Goal: Task Accomplishment & Management: Use online tool/utility

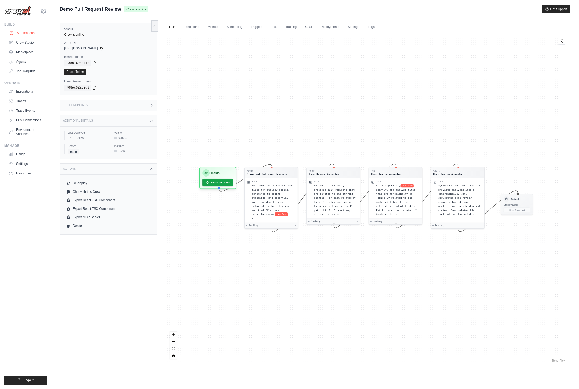
click at [24, 31] on link "Automations" at bounding box center [27, 33] width 40 height 9
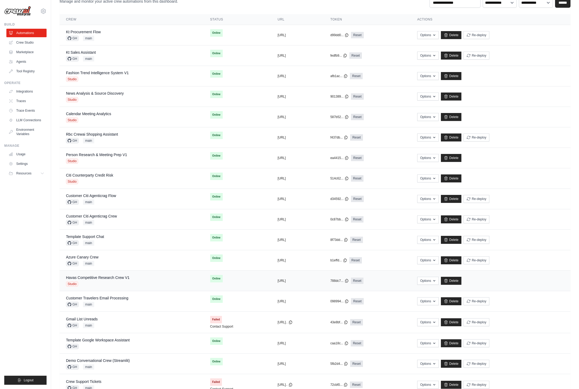
scroll to position [77, 0]
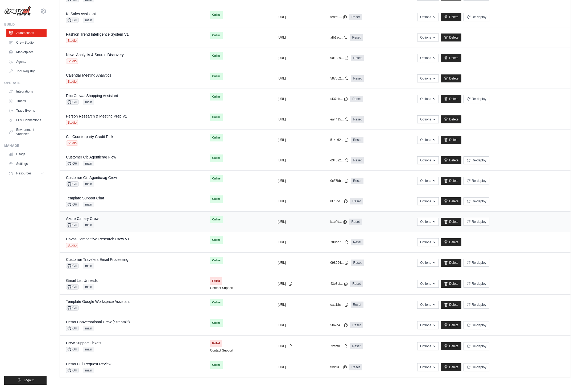
click at [119, 226] on div "Azure Canary Crew GH main" at bounding box center [131, 222] width 131 height 12
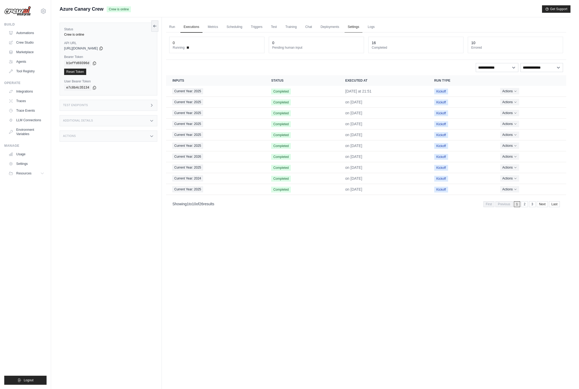
click at [357, 28] on link "Settings" at bounding box center [353, 27] width 18 height 11
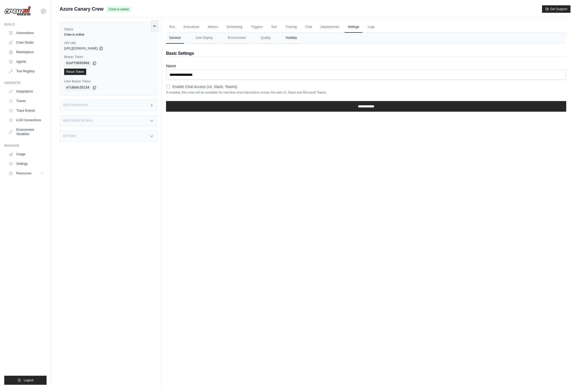
click at [293, 41] on button "Visibility" at bounding box center [291, 37] width 18 height 11
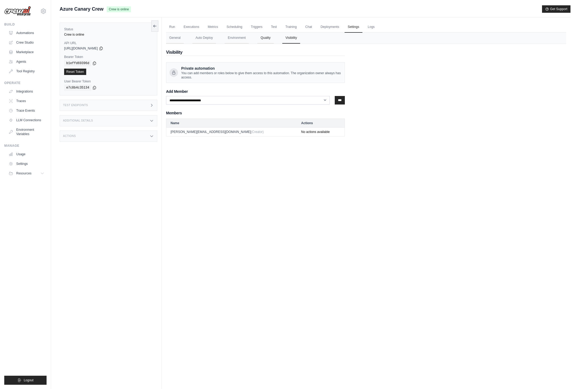
click at [260, 38] on button "Quality" at bounding box center [265, 37] width 16 height 11
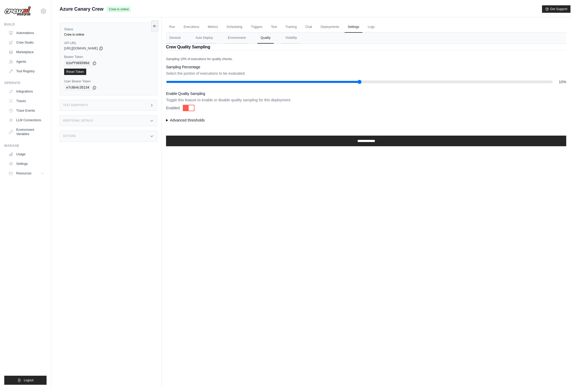
click at [238, 211] on div "Run Executions Metrics Scheduling Triggers Test Training Chat Deployments Setti…" at bounding box center [366, 211] width 408 height 389
click at [192, 109] on div at bounding box center [191, 107] width 5 height 5
click at [287, 191] on div "Run Executions Metrics Scheduling Triggers Test Training Chat Deployments Setti…" at bounding box center [366, 211] width 408 height 389
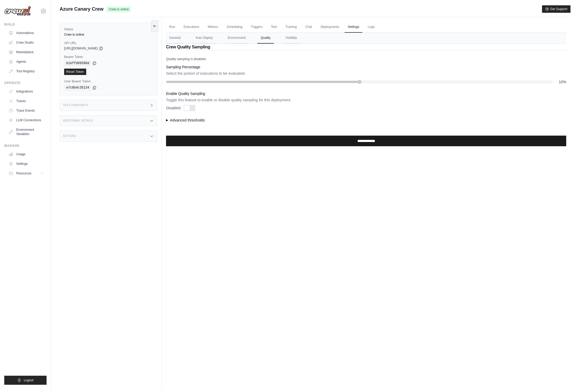
click at [362, 144] on input "**********" at bounding box center [366, 141] width 400 height 11
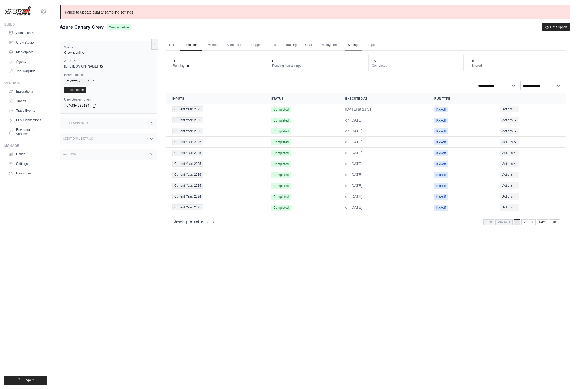
click at [353, 44] on link "Settings" at bounding box center [353, 45] width 18 height 11
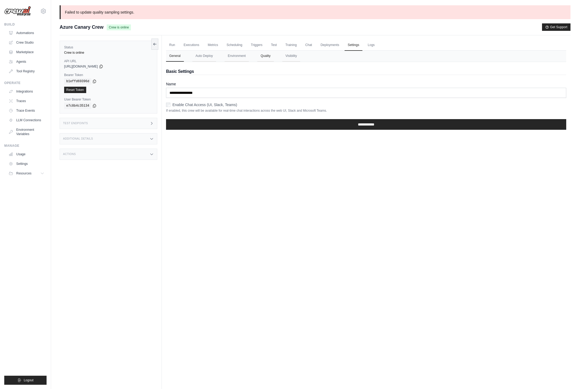
click at [266, 56] on button "Quality" at bounding box center [265, 56] width 16 height 11
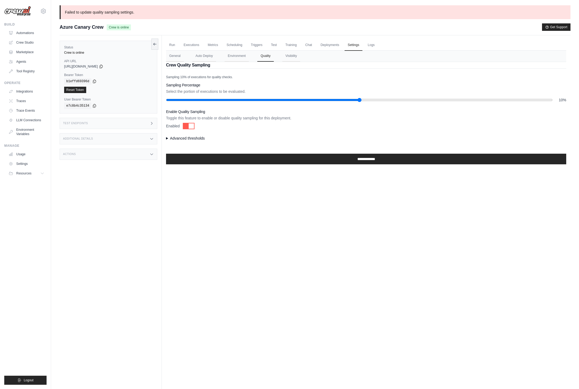
click at [11, 282] on ul "Build Automations Crew Studio Marketplace Agents" at bounding box center [25, 203] width 42 height 362
click at [10, 317] on ul "Build Automations Crew Studio Marketplace Agents" at bounding box center [25, 203] width 42 height 362
